Goal: Transaction & Acquisition: Book appointment/travel/reservation

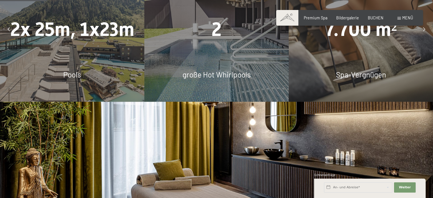
scroll to position [394, 0]
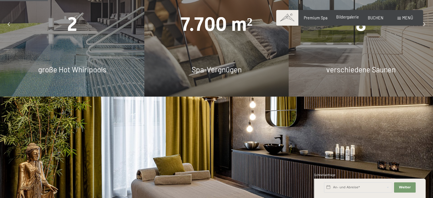
click at [345, 17] on span "Bildergalerie" at bounding box center [347, 17] width 23 height 5
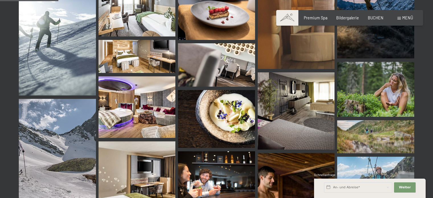
scroll to position [827, 0]
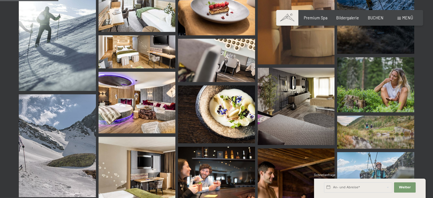
click at [404, 20] on div "Menü" at bounding box center [406, 18] width 16 height 6
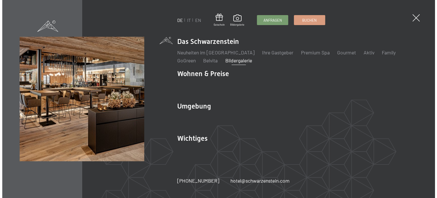
scroll to position [834, 0]
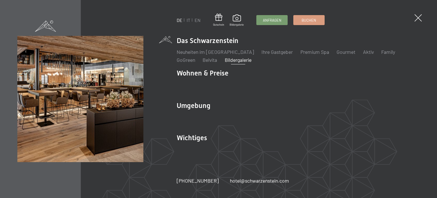
click at [404, 20] on div "DE IT EN Gutschein Bildergalerie Anfragen Buchen DE IT EN Das Schwarzenstein Ne…" at bounding box center [218, 99] width 437 height 198
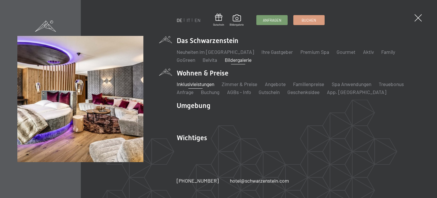
click at [199, 85] on link "Inklusivleistungen" at bounding box center [196, 84] width 38 height 6
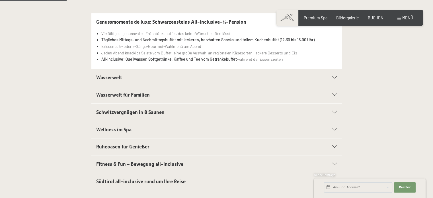
scroll to position [152, 0]
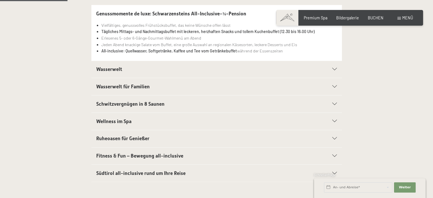
click at [190, 98] on div "Schwitzvergnügen in 8 Saunen" at bounding box center [216, 103] width 241 height 17
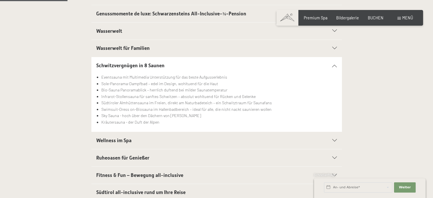
click at [151, 140] on h2 "Wellness im Spa" at bounding box center [204, 140] width 216 height 7
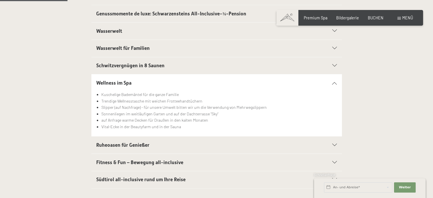
click at [150, 148] on div "Ruheoasen für Genießer" at bounding box center [216, 144] width 241 height 17
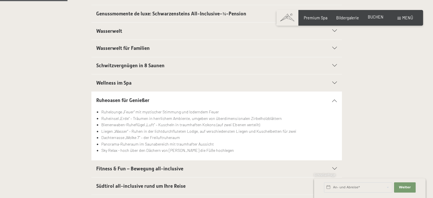
click at [375, 17] on span "BUCHEN" at bounding box center [376, 17] width 16 height 5
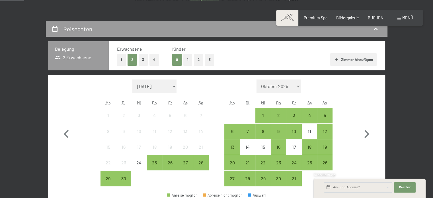
scroll to position [110, 0]
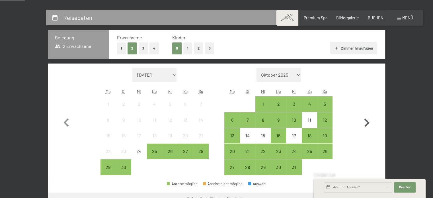
click at [365, 121] on icon "button" at bounding box center [367, 122] width 17 height 17
select select "2025-10-01"
select select "2025-11-01"
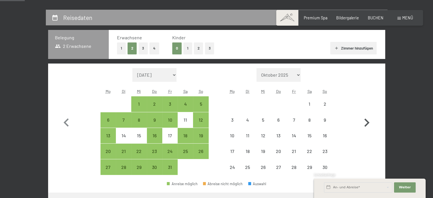
select select "2025-10-01"
select select "2025-11-01"
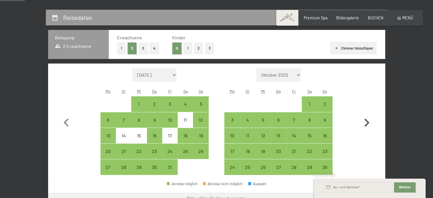
click at [365, 121] on icon "button" at bounding box center [367, 122] width 17 height 17
select select "2025-11-01"
select select "2025-12-01"
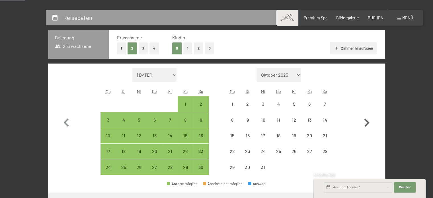
click at [365, 121] on icon "button" at bounding box center [367, 122] width 17 height 17
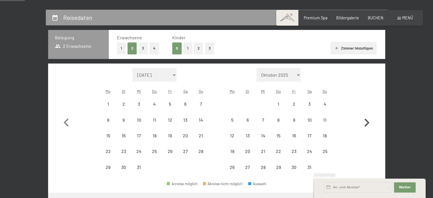
select select "2025-12-01"
select select "2026-01-01"
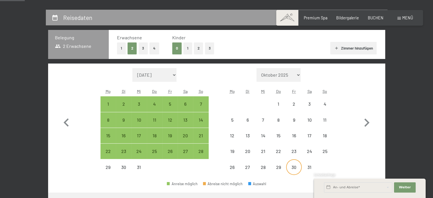
select select "2025-12-01"
select select "2026-01-01"
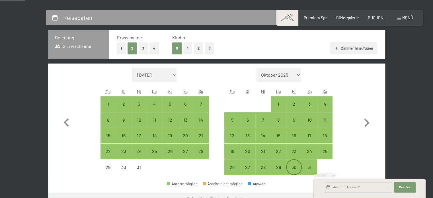
click at [293, 165] on div "30" at bounding box center [294, 172] width 14 height 14
select select "2025-12-01"
select select "2026-01-01"
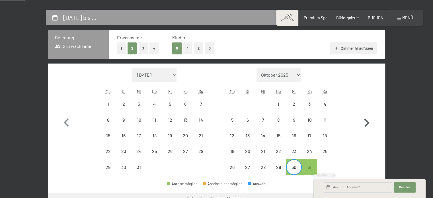
click at [366, 123] on icon "button" at bounding box center [367, 122] width 17 height 17
select select "2026-01-01"
select select "2026-02-01"
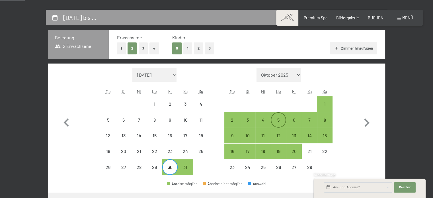
select select "2026-01-01"
select select "2026-02-01"
click at [295, 118] on div "6" at bounding box center [294, 125] width 14 height 14
select select "2026-01-01"
select select "2026-02-01"
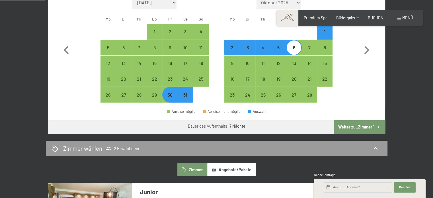
scroll to position [190, 0]
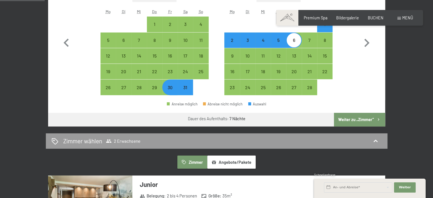
click at [356, 118] on button "Weiter zu „Zimmer“" at bounding box center [359, 120] width 51 height 14
select select "2026-01-01"
select select "2026-02-01"
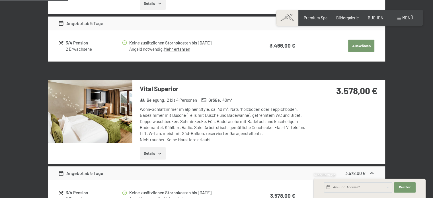
scroll to position [264, 0]
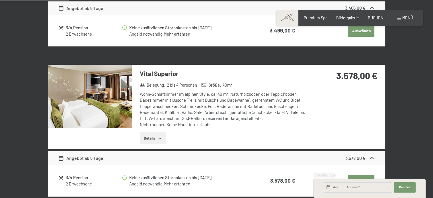
click at [159, 136] on icon "button" at bounding box center [159, 138] width 5 height 5
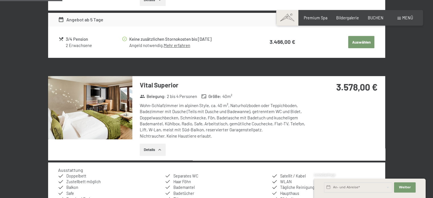
scroll to position [241, 0]
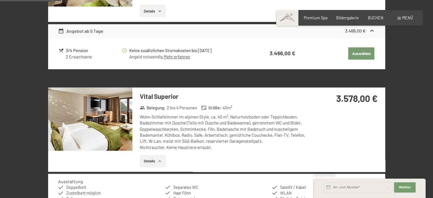
click at [160, 10] on icon "button" at bounding box center [159, 11] width 5 height 5
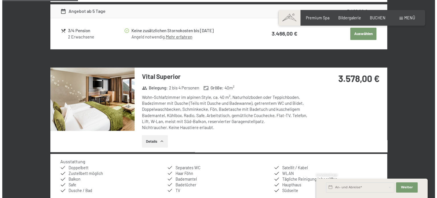
scroll to position [21, 0]
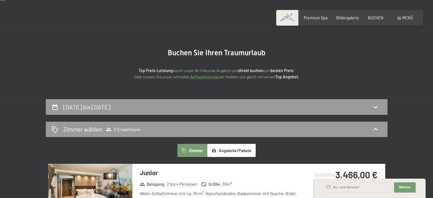
click at [404, 17] on span "Menü" at bounding box center [407, 17] width 11 height 5
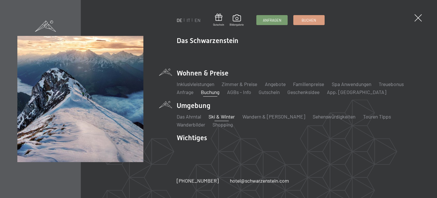
click at [220, 117] on link "Ski & Winter" at bounding box center [222, 116] width 26 height 6
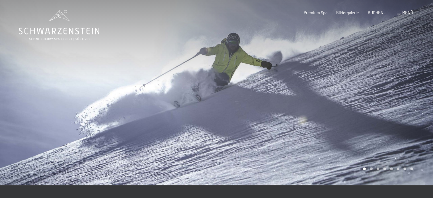
click at [353, 128] on div at bounding box center [325, 92] width 217 height 185
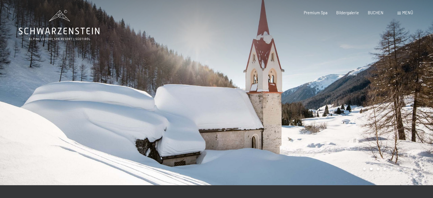
click at [353, 128] on div at bounding box center [325, 92] width 217 height 185
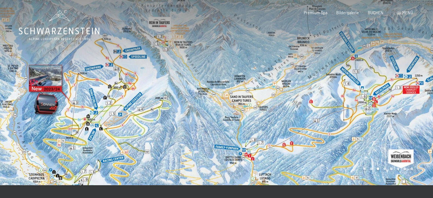
click at [353, 128] on div at bounding box center [325, 92] width 217 height 185
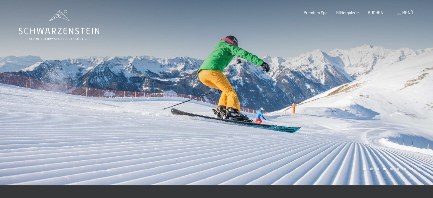
click at [362, 118] on div at bounding box center [325, 92] width 217 height 185
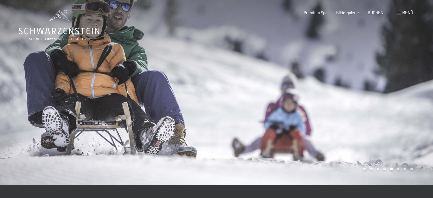
click at [362, 118] on div at bounding box center [325, 92] width 217 height 185
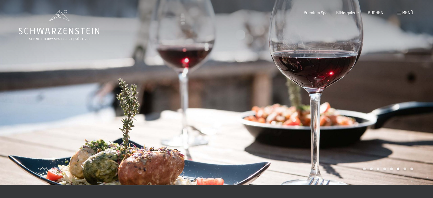
click at [362, 118] on div at bounding box center [325, 92] width 217 height 185
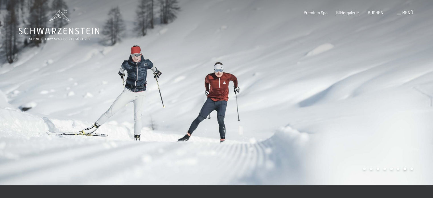
click at [362, 118] on div at bounding box center [325, 92] width 217 height 185
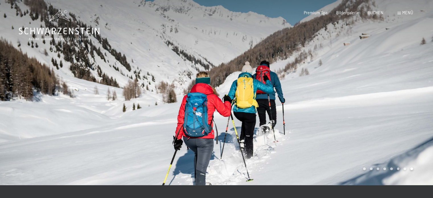
click at [362, 118] on div at bounding box center [325, 92] width 217 height 185
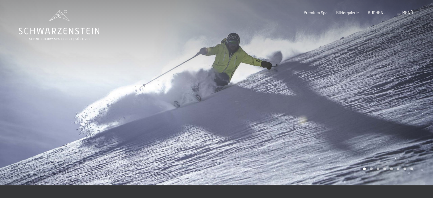
click at [362, 118] on div at bounding box center [325, 92] width 217 height 185
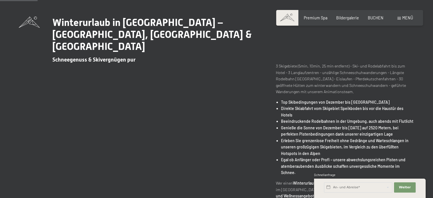
scroll to position [190, 0]
